Goal: Find specific page/section: Find specific page/section

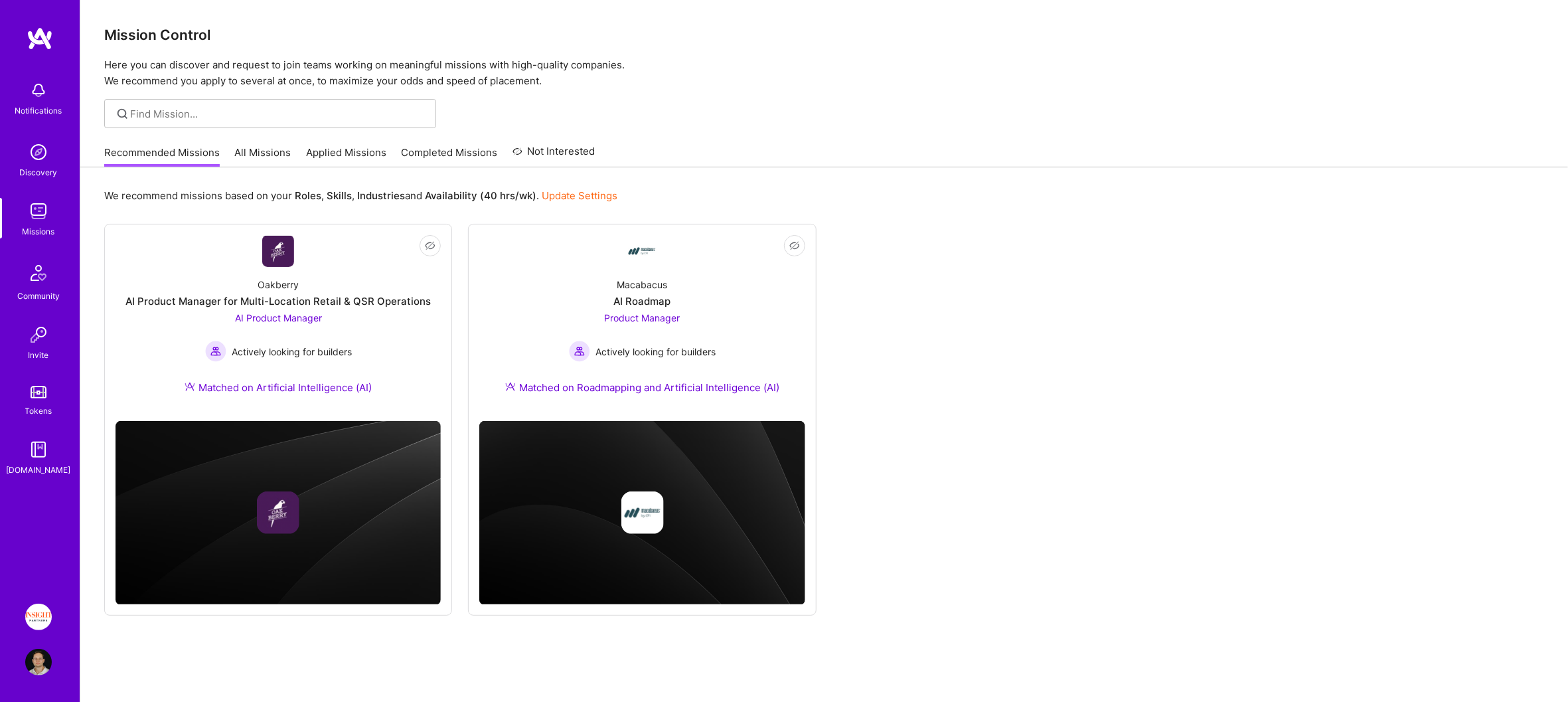
click at [37, 617] on img at bounding box center [38, 616] width 26 height 26
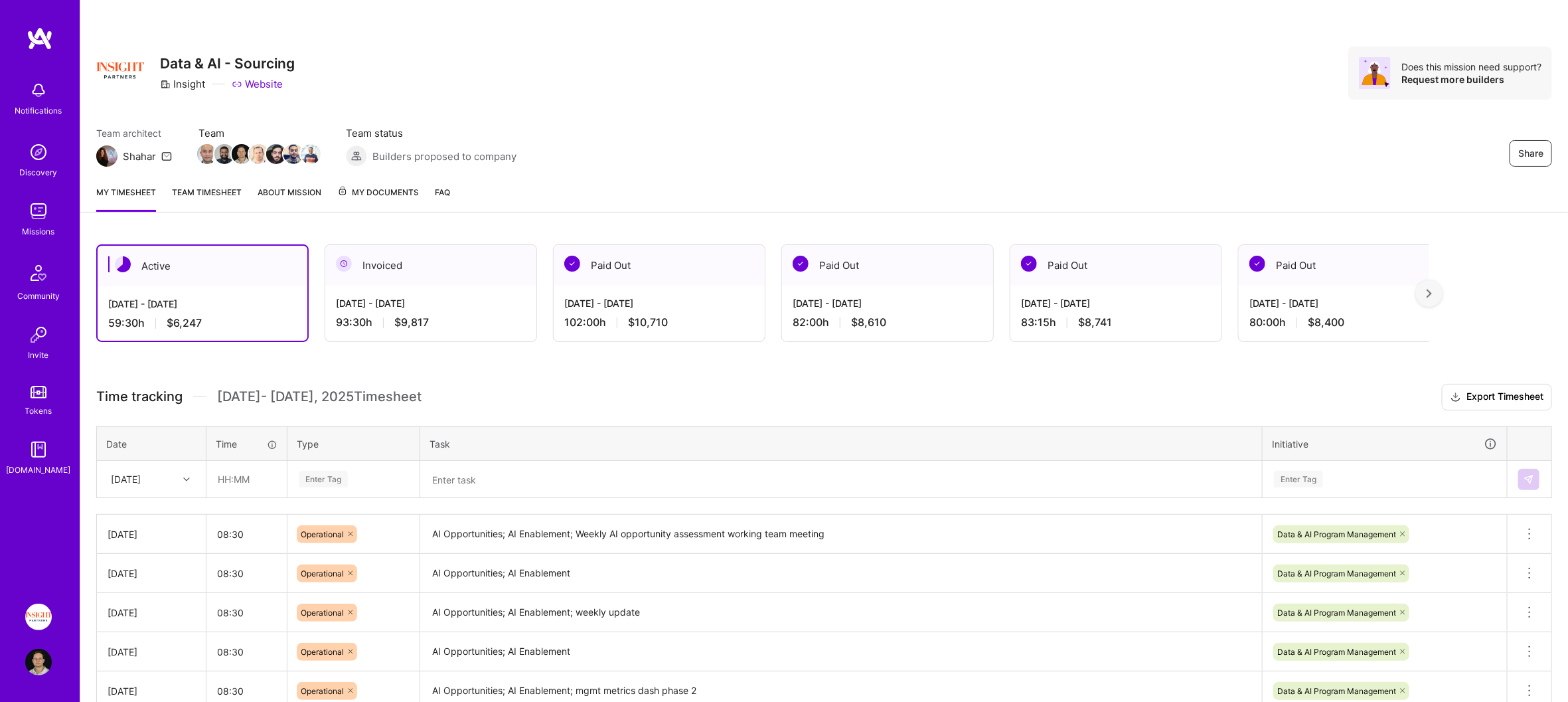
click at [328, 197] on div "My timesheet Team timesheet About Mission My Documents FAQ" at bounding box center [824, 193] width 1488 height 38
click at [315, 194] on link "About Mission" at bounding box center [289, 198] width 64 height 26
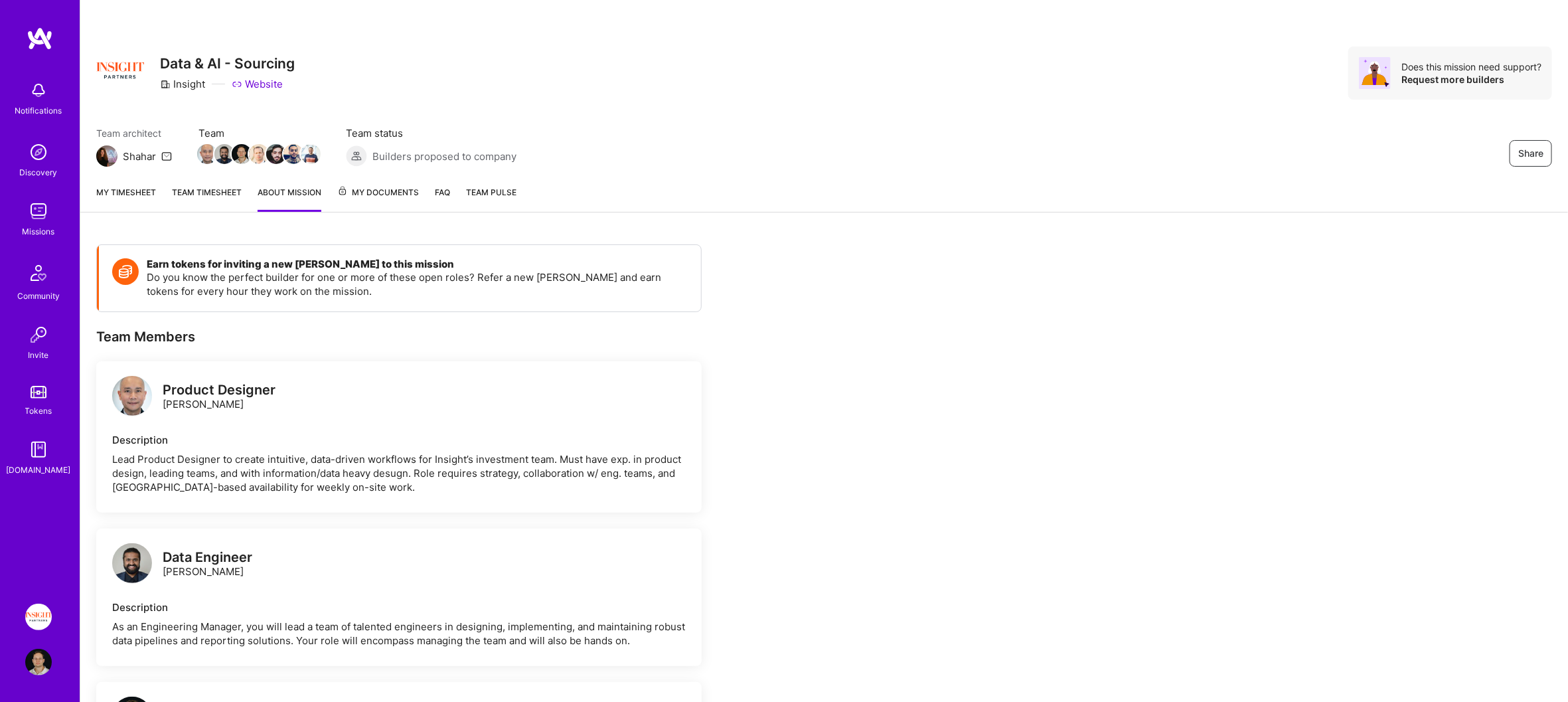
click at [350, 195] on span "My Documents" at bounding box center [378, 192] width 81 height 14
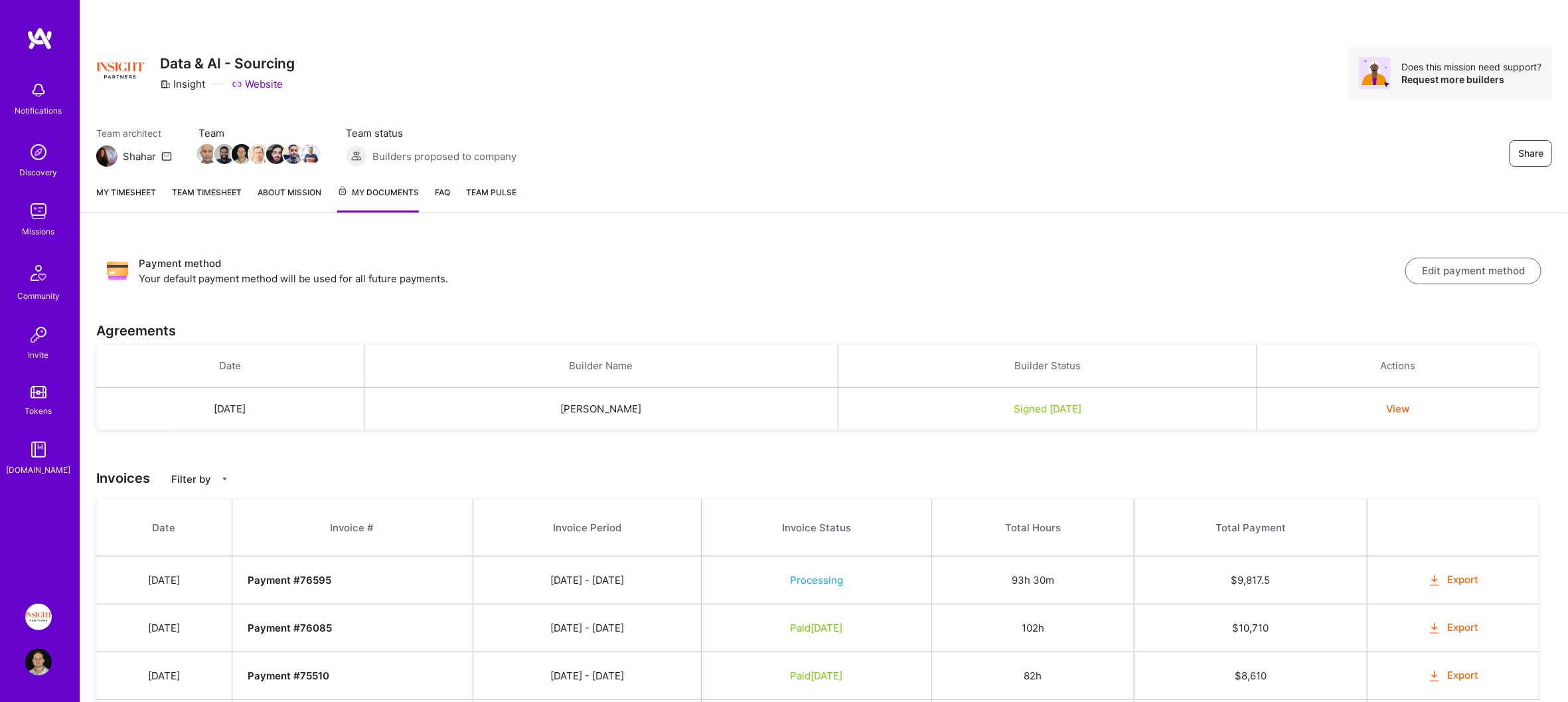
scroll to position [117, 0]
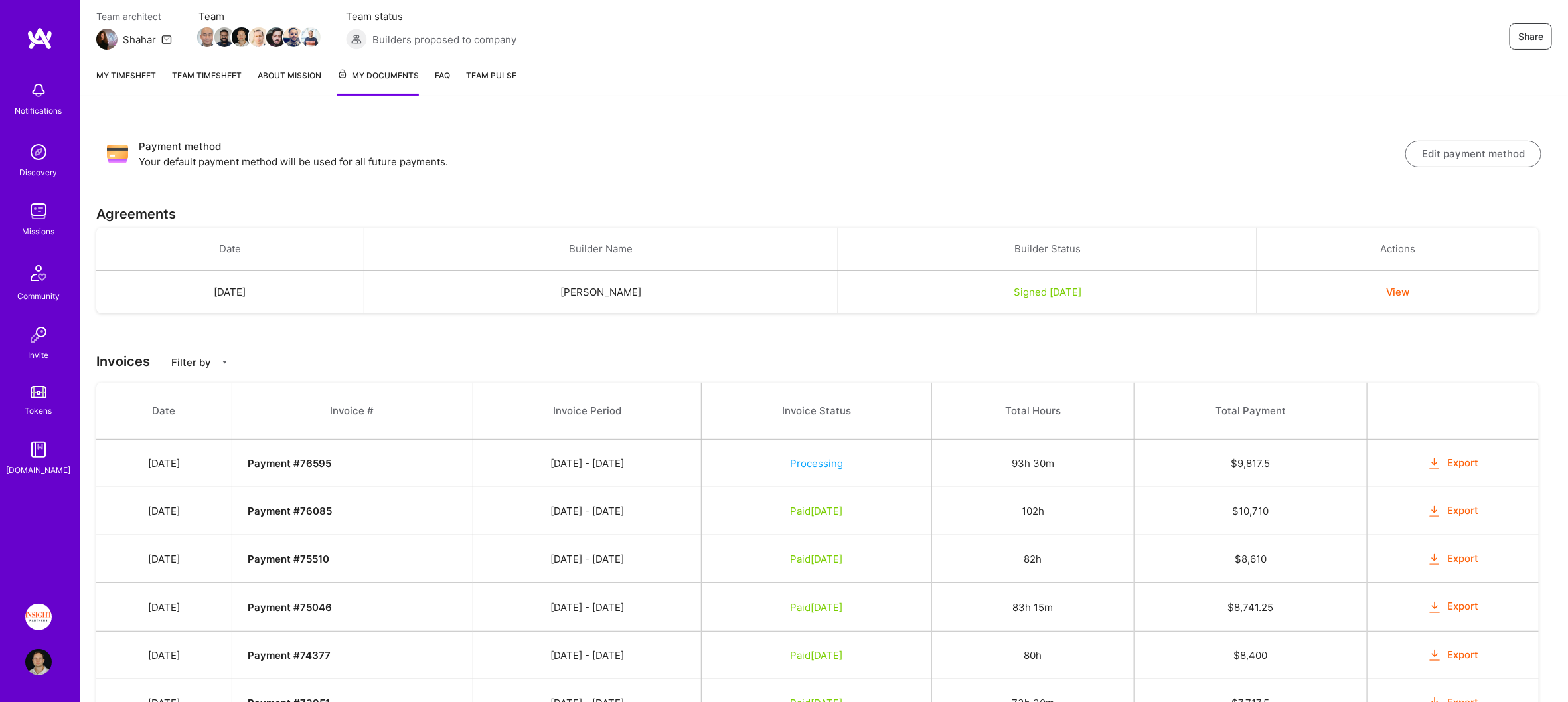
click at [47, 29] on img at bounding box center [39, 38] width 26 height 24
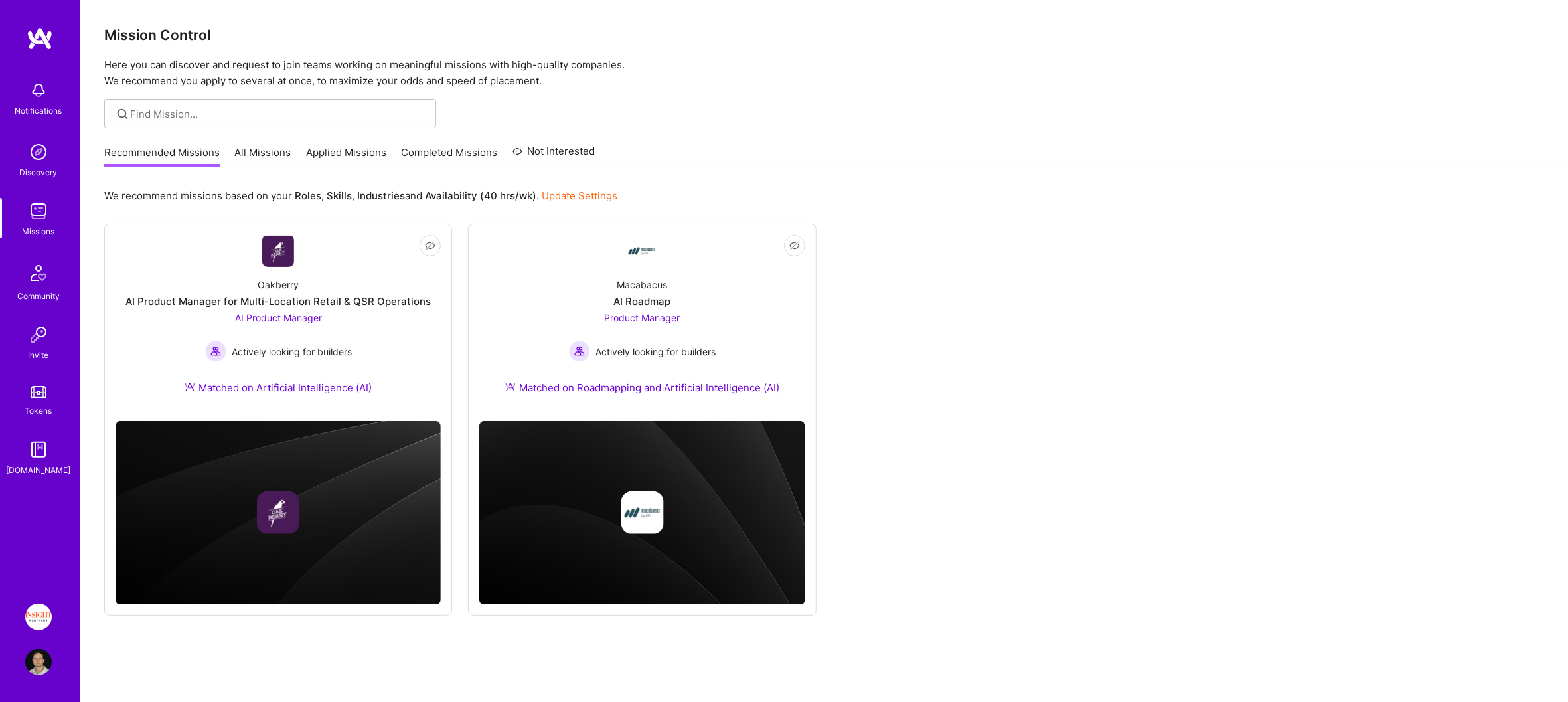
click at [31, 620] on img at bounding box center [38, 616] width 26 height 26
